Goal: Information Seeking & Learning: Find specific fact

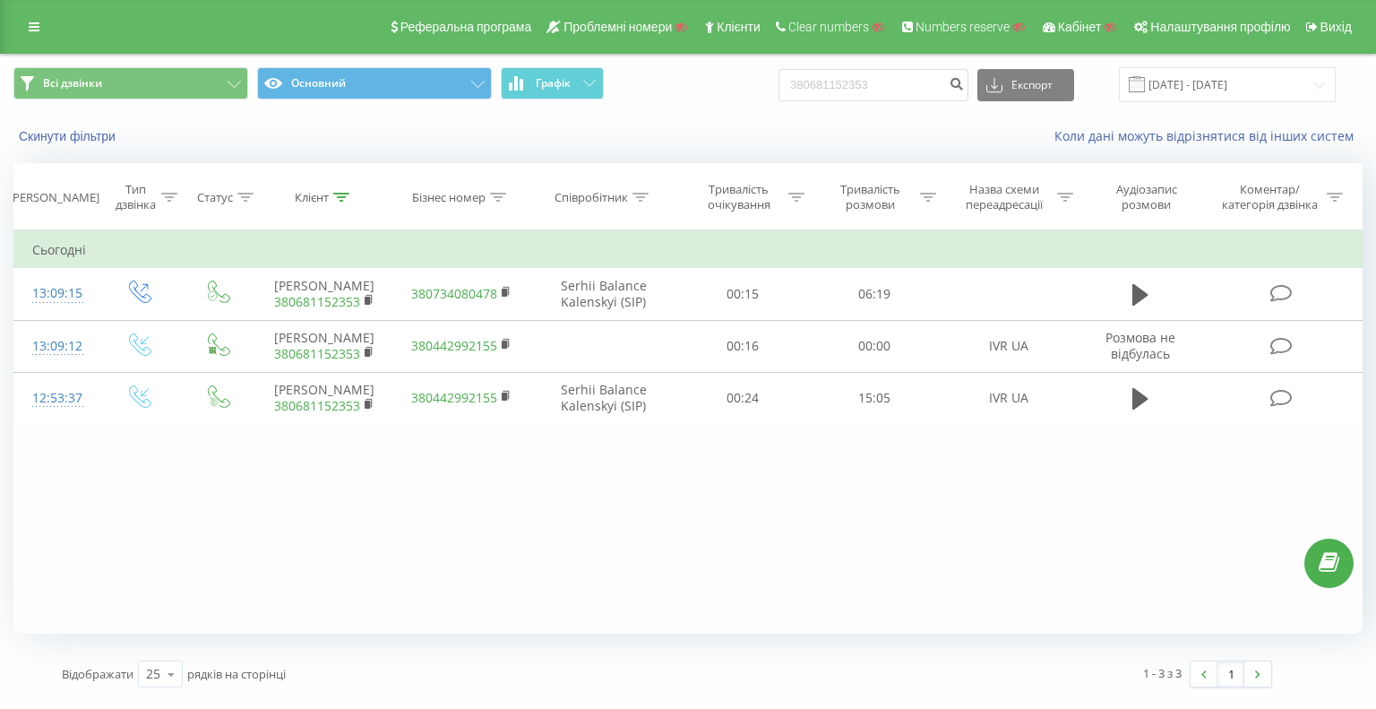
click at [666, 65] on div "Всі дзвінки Основний Графік 380681152353 Експорт .csv .xls .xlsx [DATE] - [DATE]" at bounding box center [688, 85] width 1374 height 60
type input "380504043133"
click at [964, 85] on icon "submit" at bounding box center [956, 81] width 15 height 11
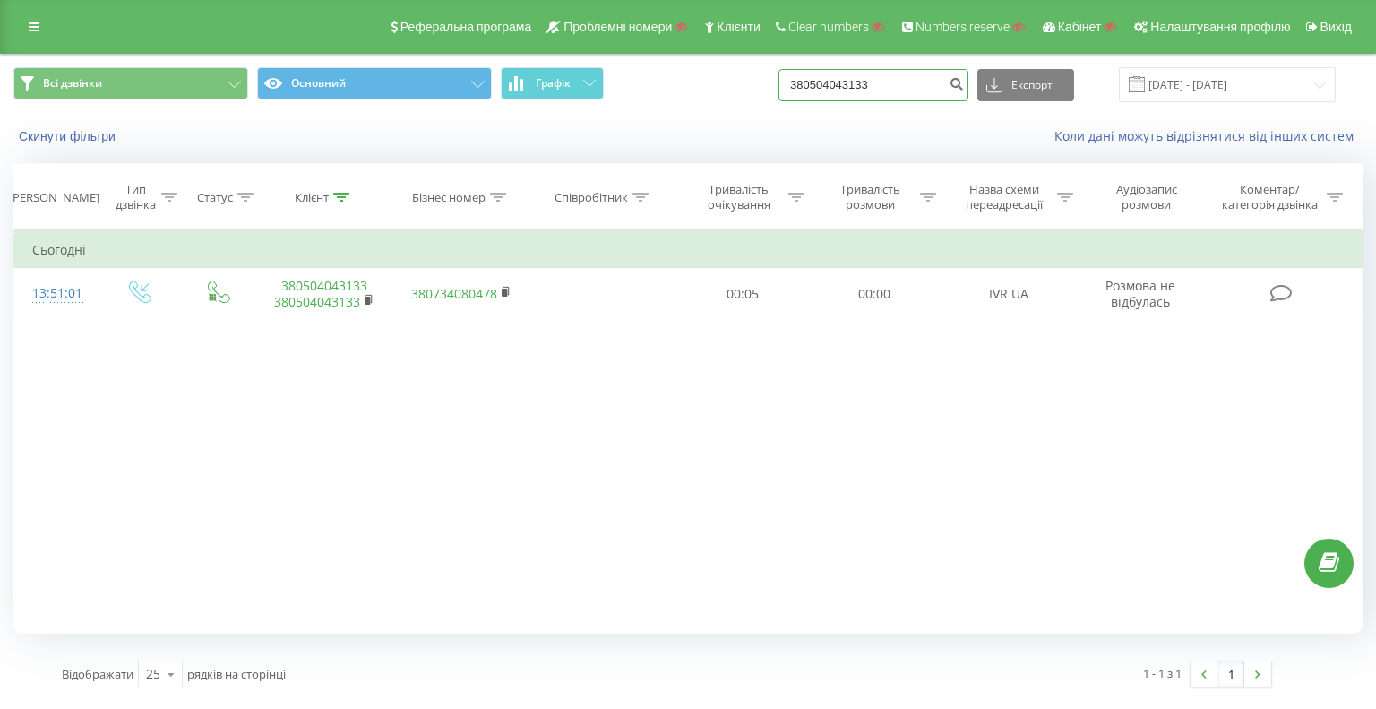
drag, startPoint x: 906, startPoint y: 83, endPoint x: 915, endPoint y: 113, distance: 30.9
click at [706, 82] on div "Всі дзвінки Основний Графік 380504043133 Експорт .csv .xls .xlsx 22.06.2025 - 2…" at bounding box center [687, 84] width 1349 height 35
type input "380964096565"
click at [964, 78] on icon "submit" at bounding box center [956, 81] width 15 height 11
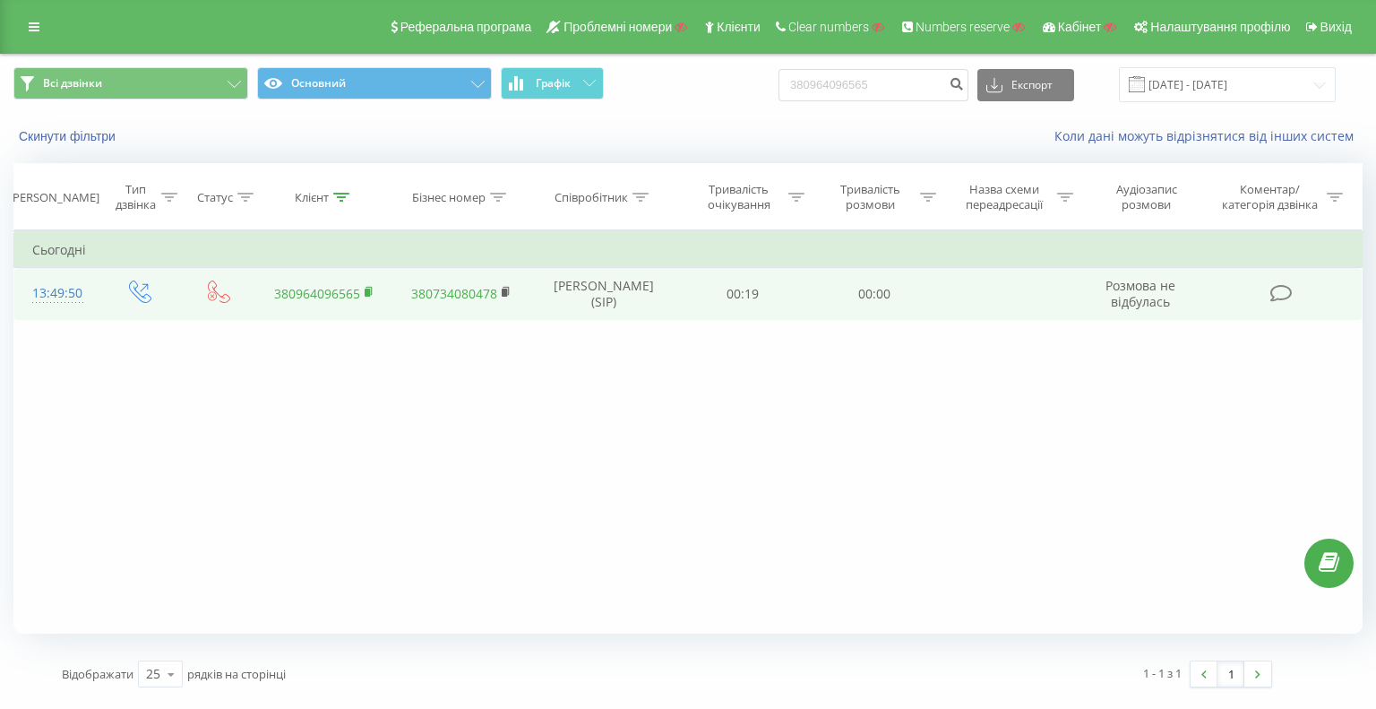
click at [368, 289] on rect at bounding box center [367, 293] width 5 height 8
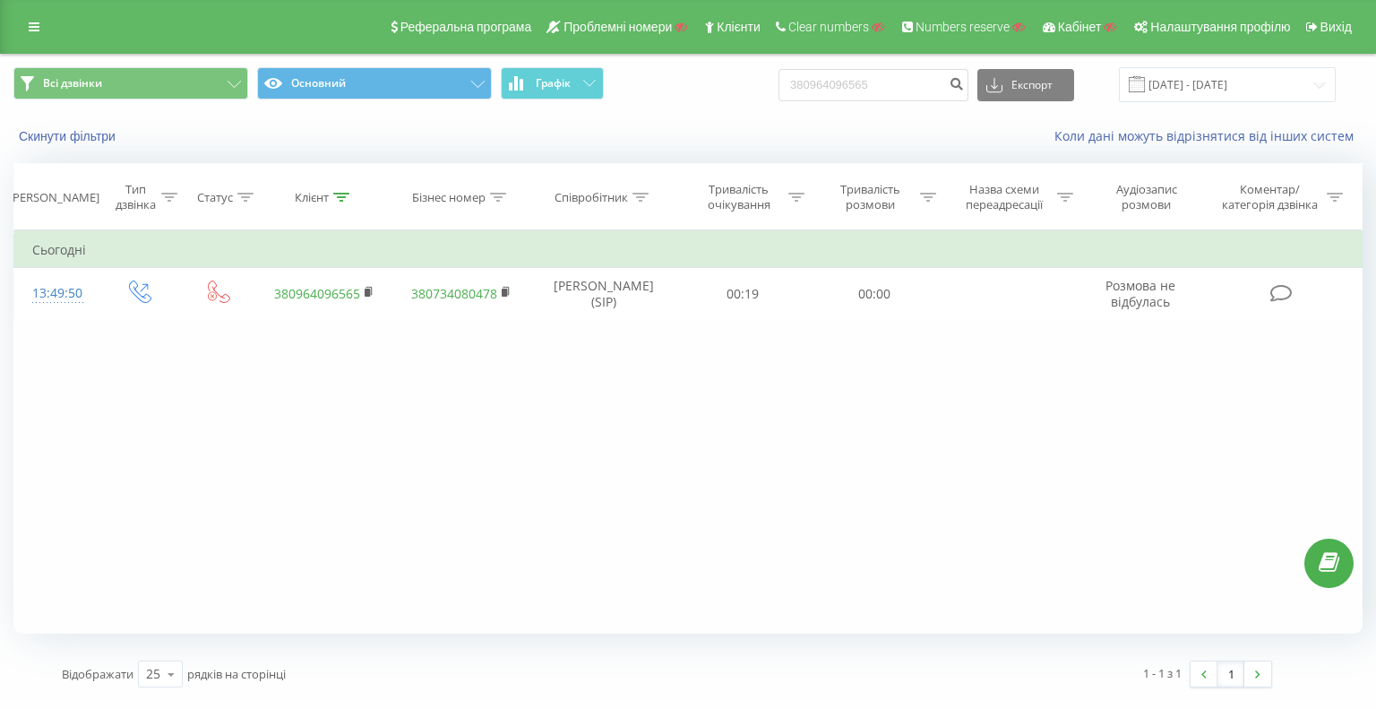
click at [727, 89] on div "Всі дзвінки Основний Графік 380964096565 Експорт .csv .xls .xlsx 22.06.2025 - 2…" at bounding box center [687, 84] width 1349 height 35
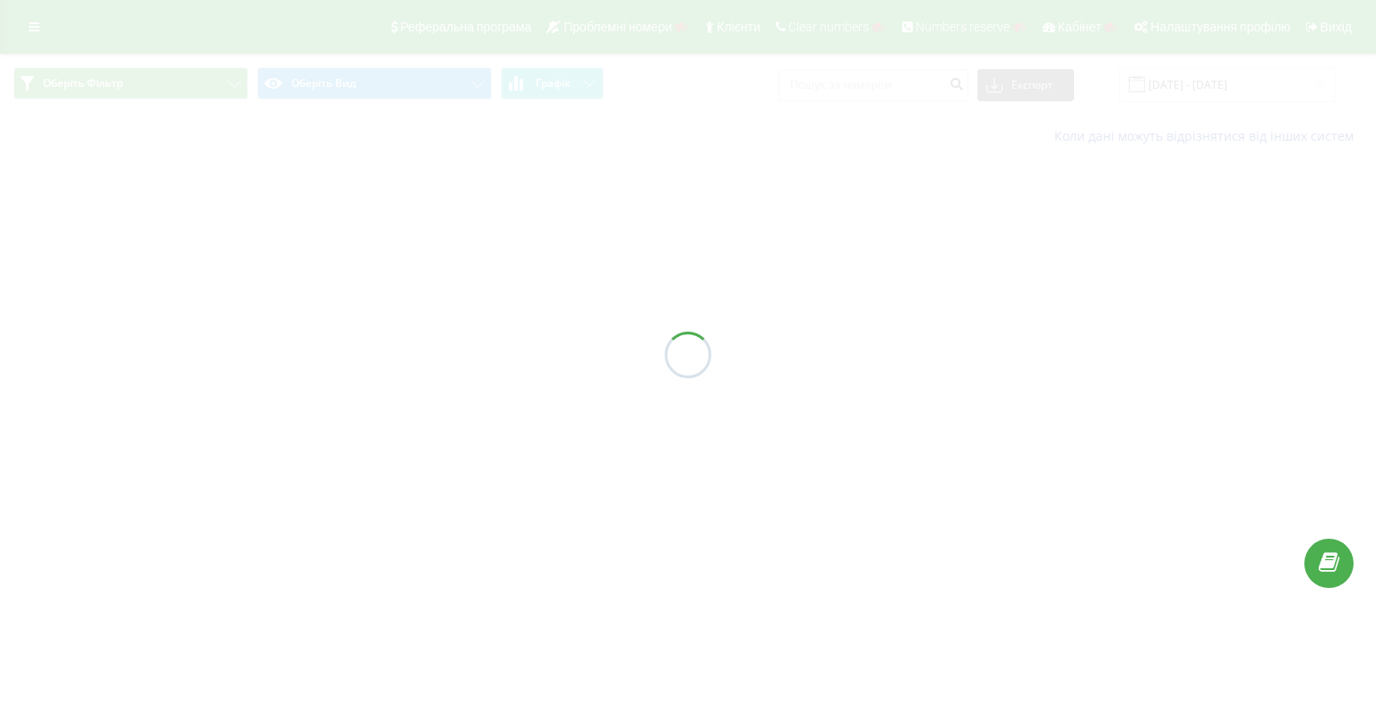
click at [866, 82] on div at bounding box center [688, 354] width 1376 height 709
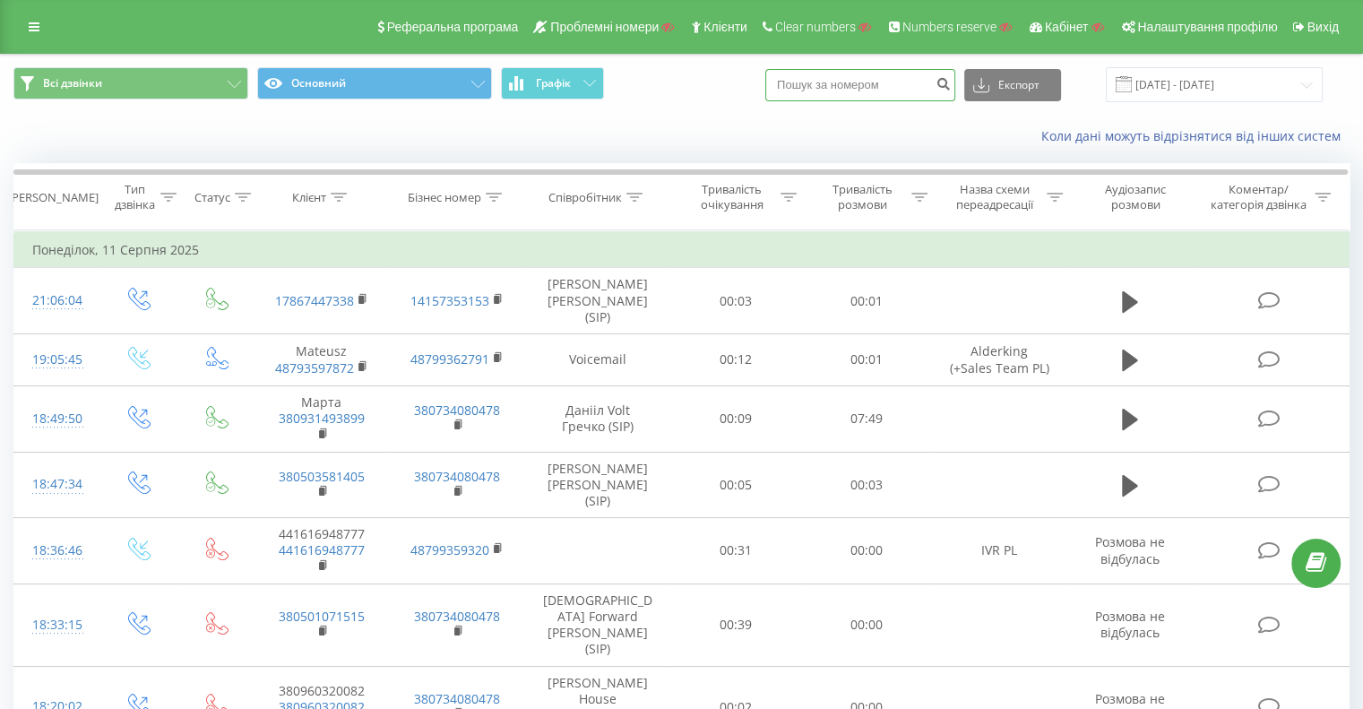
click at [866, 82] on input at bounding box center [860, 85] width 190 height 32
paste input "380671360000"
type input "380671360000"
click at [955, 86] on button "submit" at bounding box center [943, 85] width 24 height 32
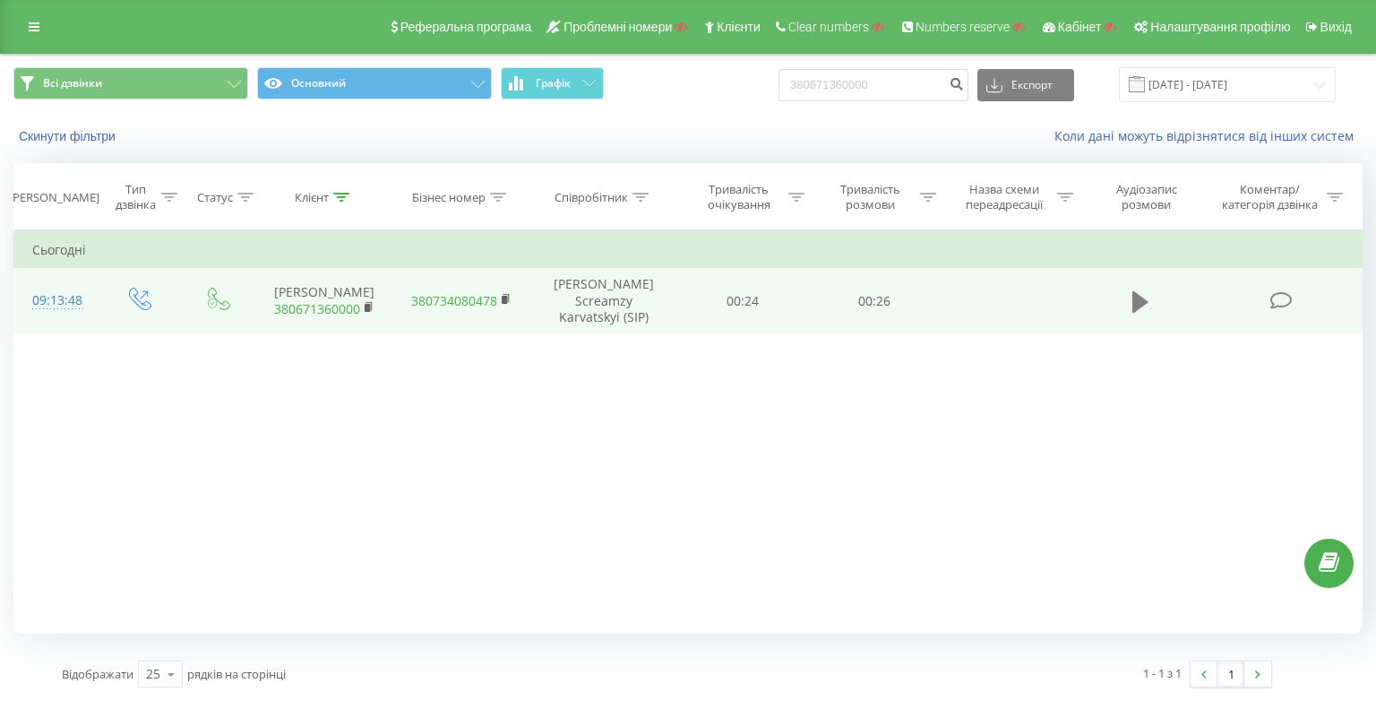
click at [1138, 291] on icon at bounding box center [1141, 301] width 16 height 22
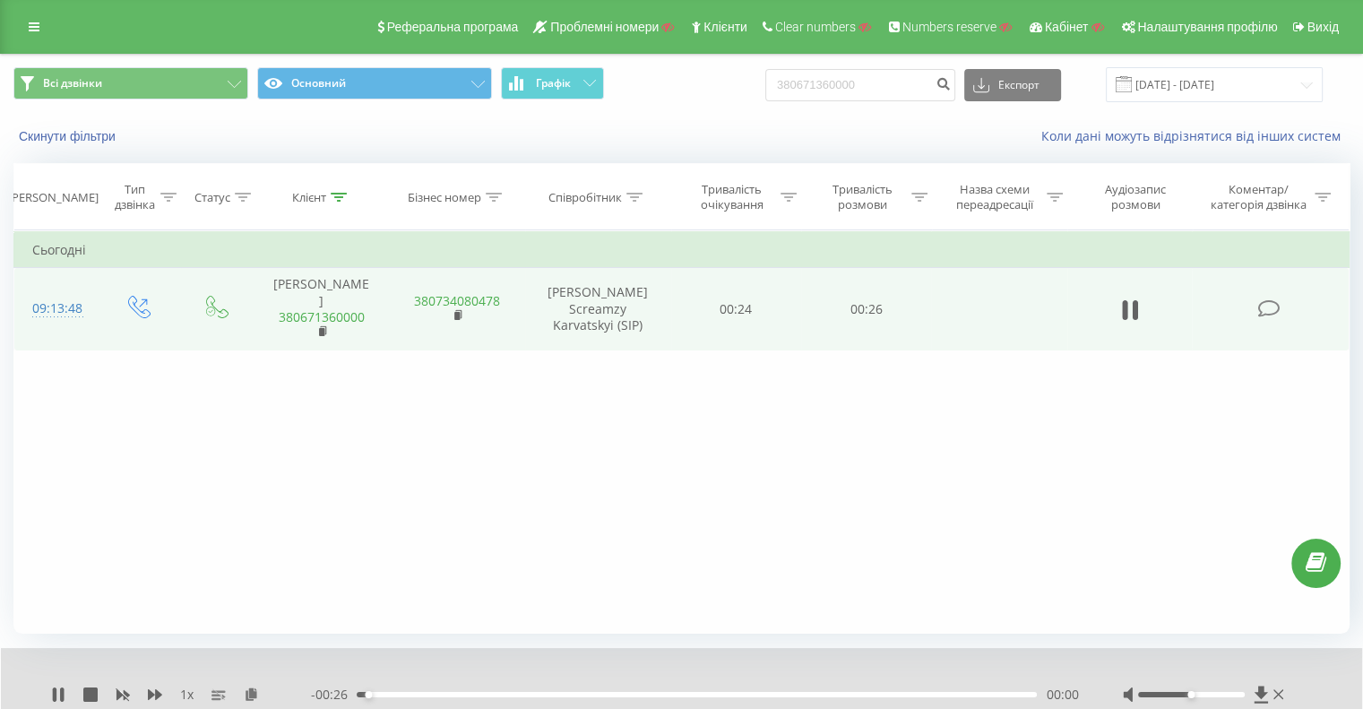
drag, startPoint x: 408, startPoint y: 694, endPoint x: 452, endPoint y: 694, distance: 44.8
click at [449, 694] on div "00:00" at bounding box center [697, 694] width 680 height 5
click at [692, 694] on div "00:10" at bounding box center [697, 694] width 680 height 5
drag, startPoint x: 673, startPoint y: 688, endPoint x: 655, endPoint y: 687, distance: 17.9
click at [655, 687] on div "- 00:11 00:15 00:15" at bounding box center [694, 694] width 767 height 18
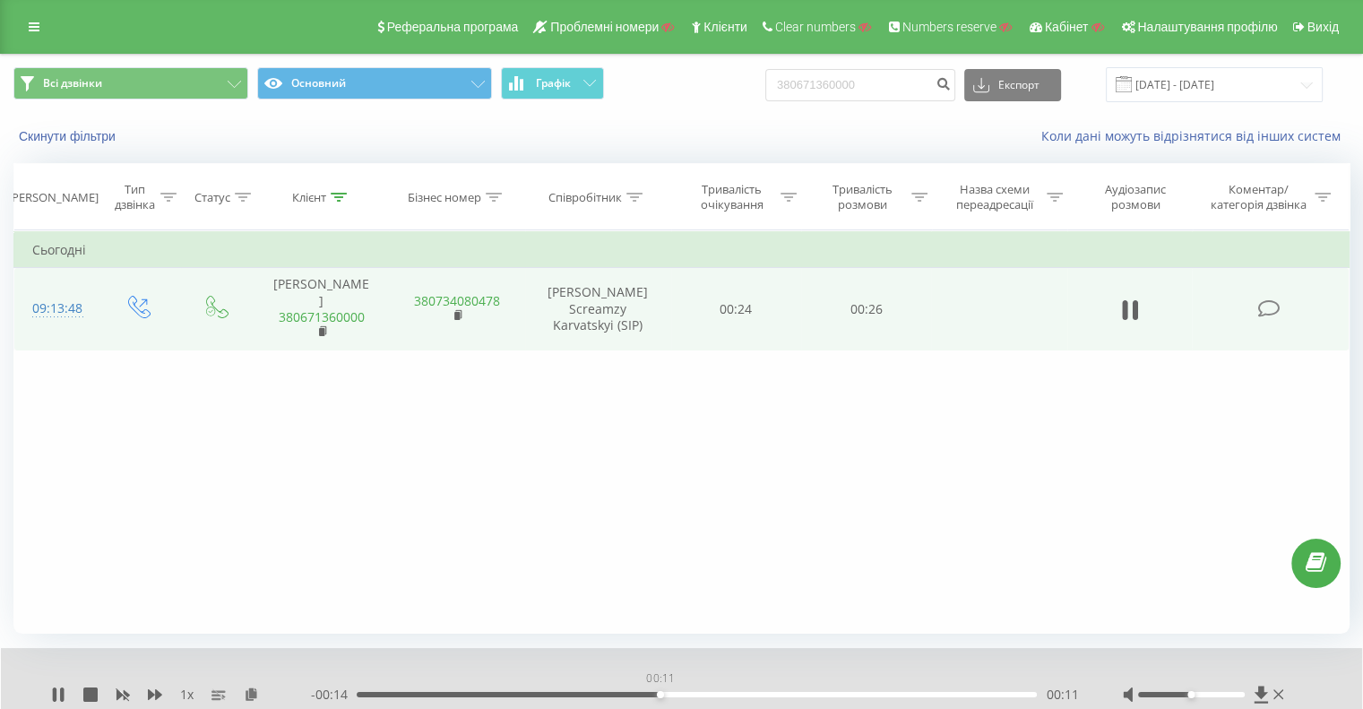
click at [659, 694] on div "00:11" at bounding box center [697, 694] width 680 height 5
click at [656, 692] on div "00:25" at bounding box center [697, 694] width 680 height 5
drag, startPoint x: 634, startPoint y: 692, endPoint x: 601, endPoint y: 690, distance: 33.2
click at [616, 692] on div "00:12" at bounding box center [697, 694] width 680 height 5
drag, startPoint x: 588, startPoint y: 694, endPoint x: 573, endPoint y: 694, distance: 14.3
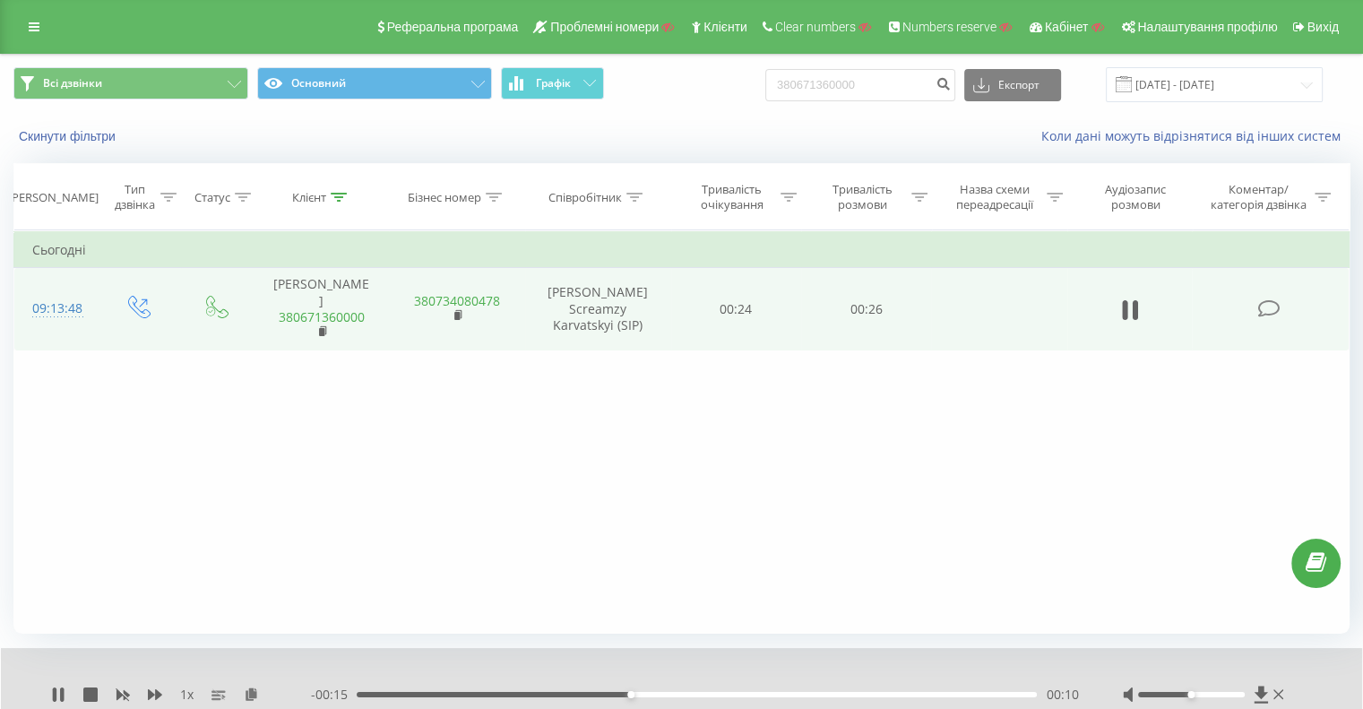
click at [573, 694] on div "00:10" at bounding box center [697, 694] width 680 height 5
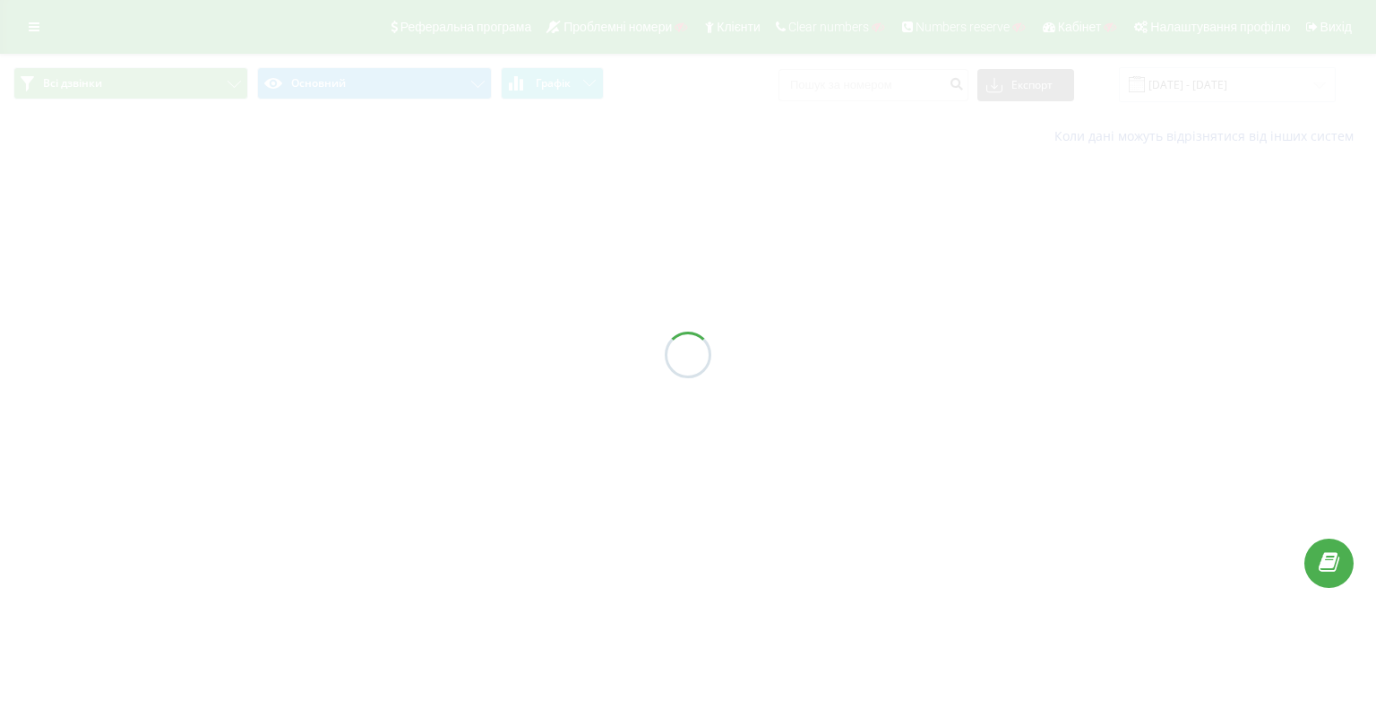
click at [871, 82] on div at bounding box center [688, 354] width 1376 height 709
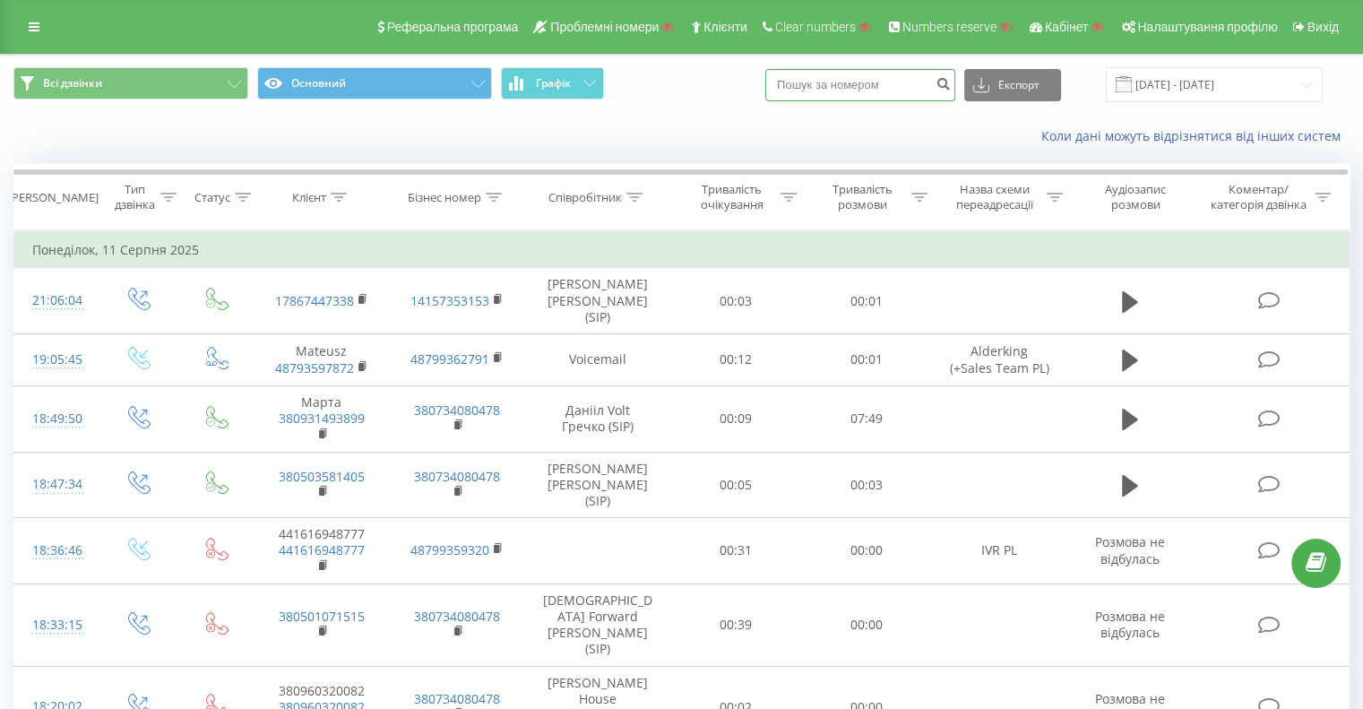
click at [857, 87] on input at bounding box center [860, 85] width 190 height 32
paste input "380931776107"
type input "380931776107"
click at [951, 85] on icon "submit" at bounding box center [942, 81] width 15 height 11
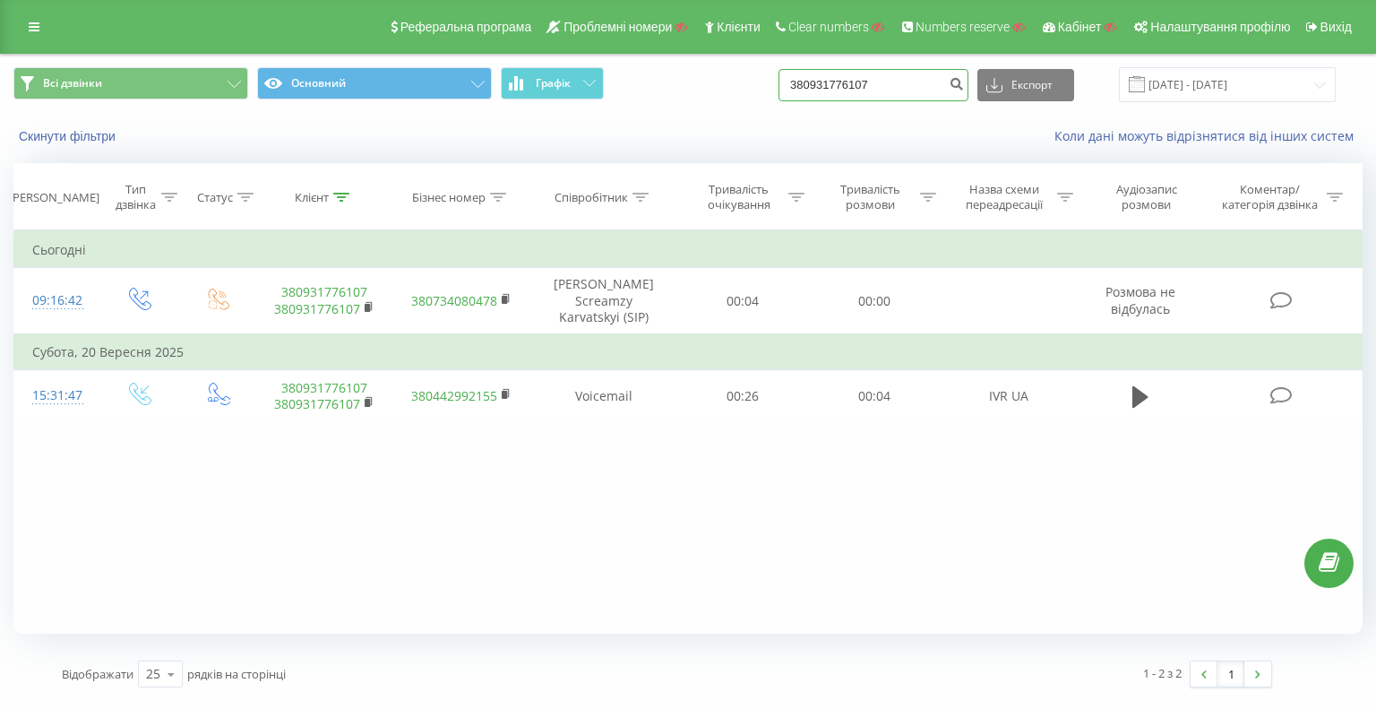
drag, startPoint x: 928, startPoint y: 95, endPoint x: 668, endPoint y: 70, distance: 261.1
click at [733, 78] on div "Всі дзвінки Основний Графік 380931776107 Експорт .csv .xls .xlsx 22.06.2025 - 2…" at bounding box center [687, 84] width 1349 height 35
paste input "77055512721"
type input "77055512721"
click at [969, 90] on button "submit" at bounding box center [956, 85] width 24 height 32
